Goal: Book appointment/travel/reservation

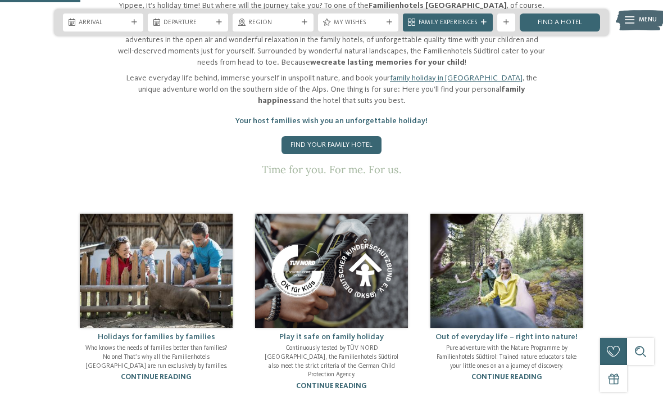
scroll to position [482, 0]
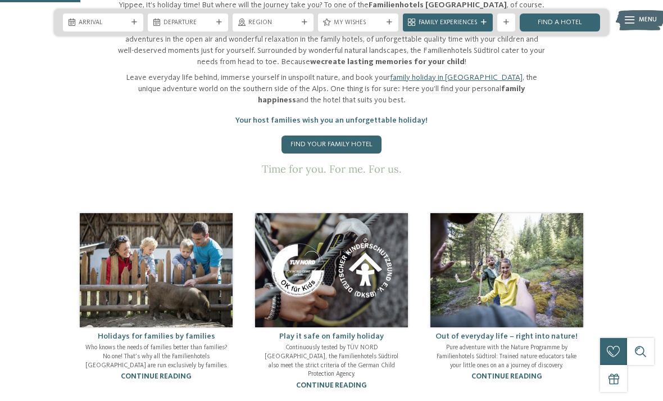
click at [346, 153] on link "Find your family hotel" at bounding box center [332, 144] width 100 height 18
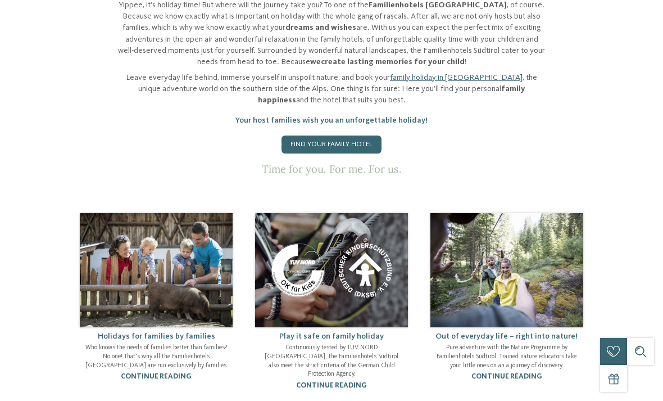
scroll to position [0, 0]
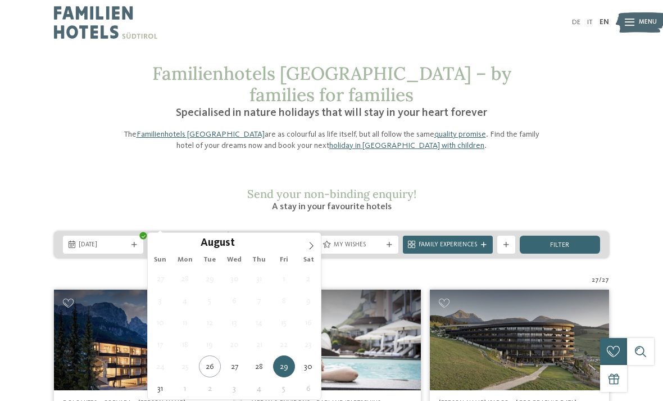
click at [309, 246] on icon at bounding box center [312, 246] width 8 height 8
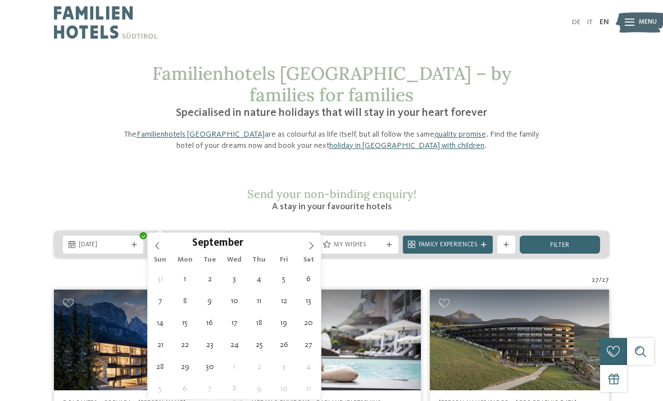
type div "06.09.2025"
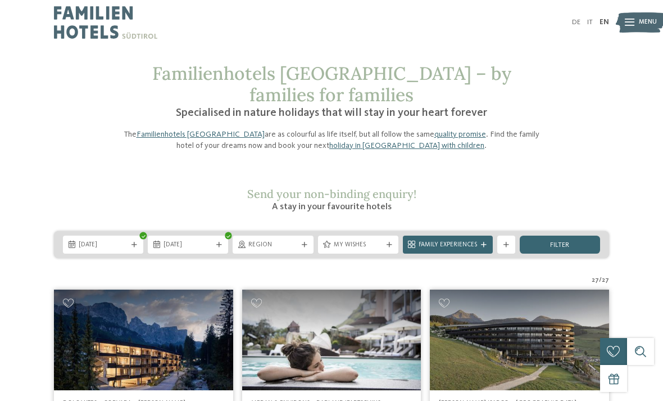
click at [569, 242] on span "filter" at bounding box center [559, 245] width 19 height 7
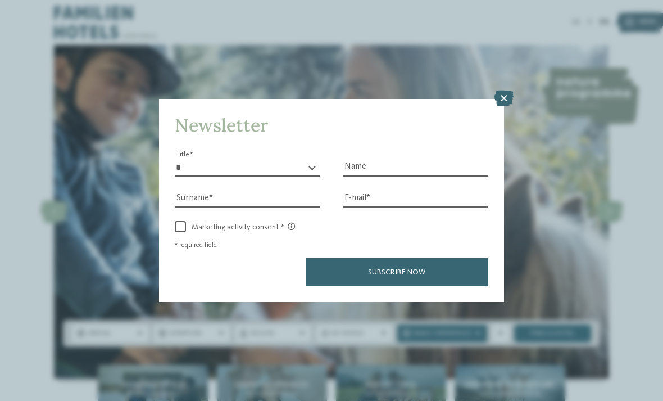
click at [504, 91] on icon at bounding box center [504, 99] width 19 height 16
